Goal: Task Accomplishment & Management: Use online tool/utility

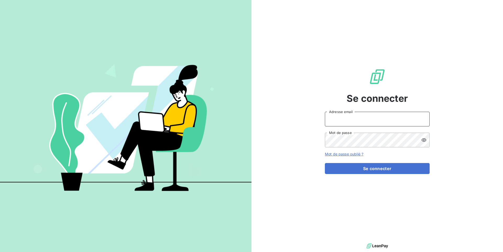
click at [367, 121] on input "Adresse email" at bounding box center [377, 119] width 105 height 15
paste input "leloulay"
type input "admin@leloulay"
click at [325, 163] on button "Se connecter" at bounding box center [377, 168] width 105 height 11
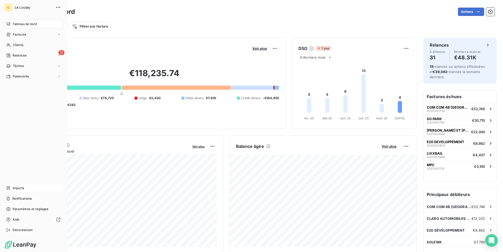
drag, startPoint x: 23, startPoint y: 189, endPoint x: 19, endPoint y: 189, distance: 3.4
click at [20, 189] on span "Imports" at bounding box center [19, 188] width 12 height 5
